Goal: Find specific page/section: Find specific page/section

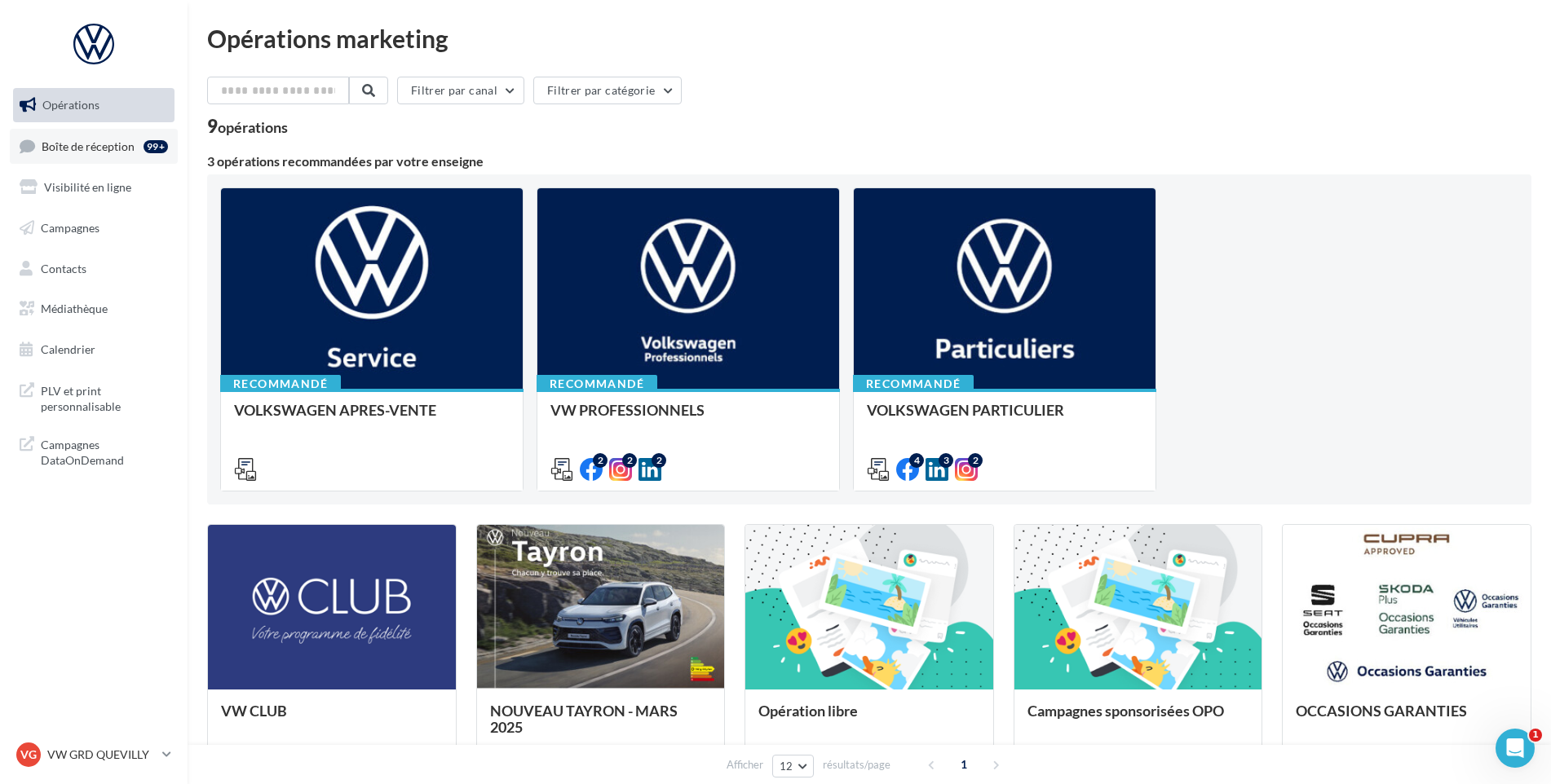
click at [135, 145] on link "Boîte de réception 99+" at bounding box center [93, 146] width 168 height 35
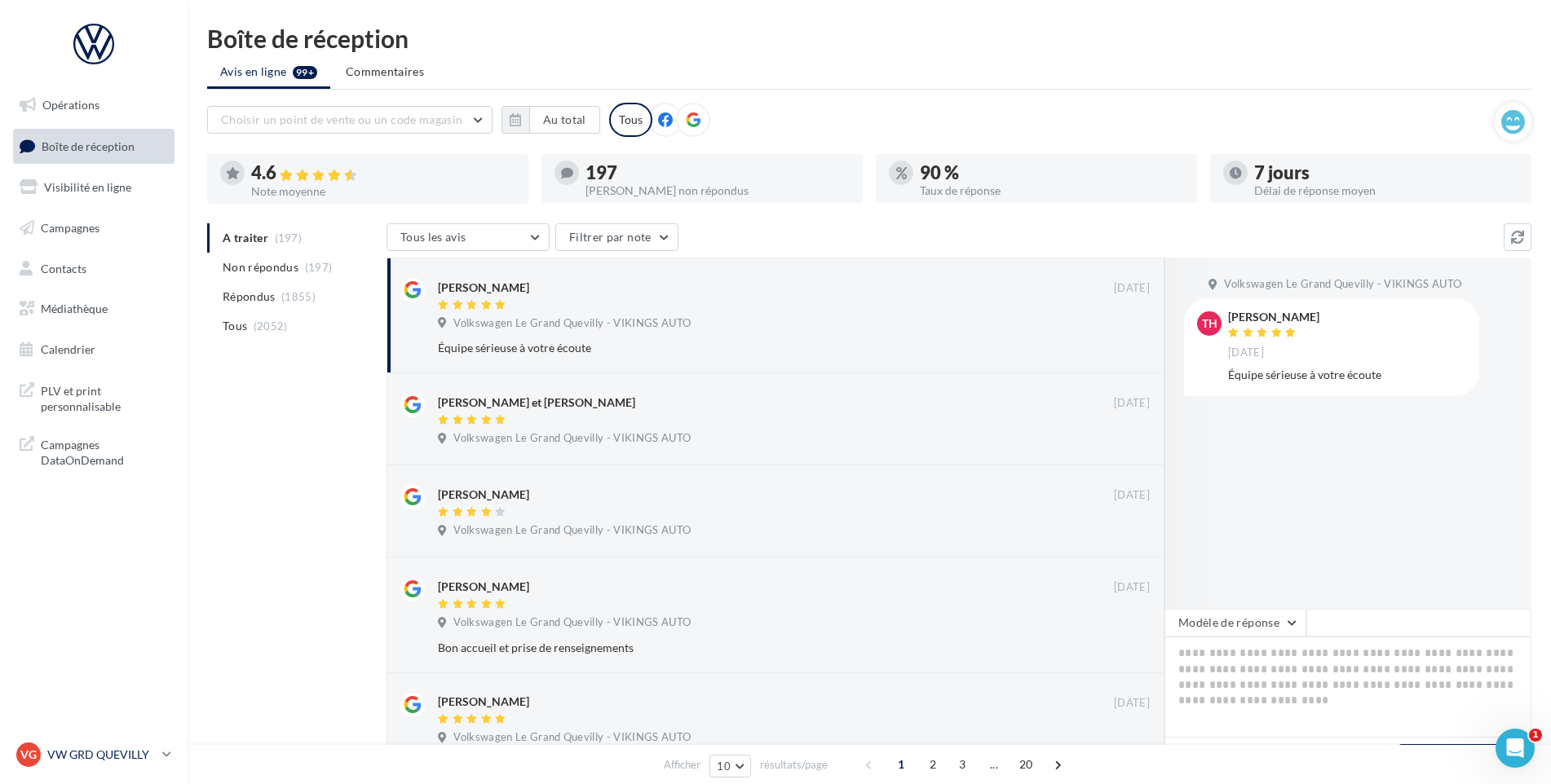
click at [143, 741] on link "VG VW GRD QUEVILLY vw-leg-vau" at bounding box center [93, 754] width 162 height 31
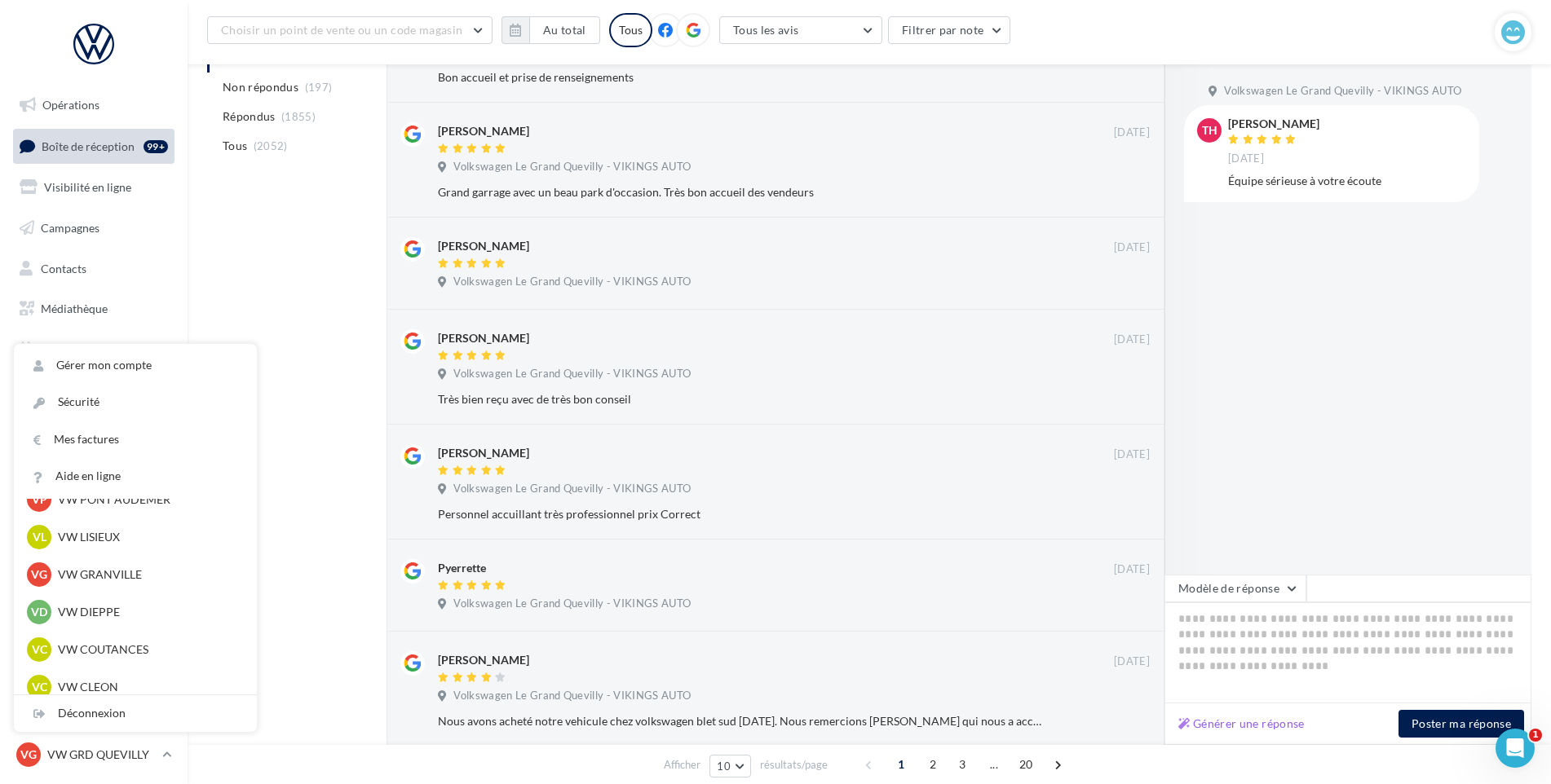
scroll to position [362, 0]
click at [144, 608] on p "VW DIEPPE" at bounding box center [147, 613] width 180 height 16
